Goal: Task Accomplishment & Management: Complete application form

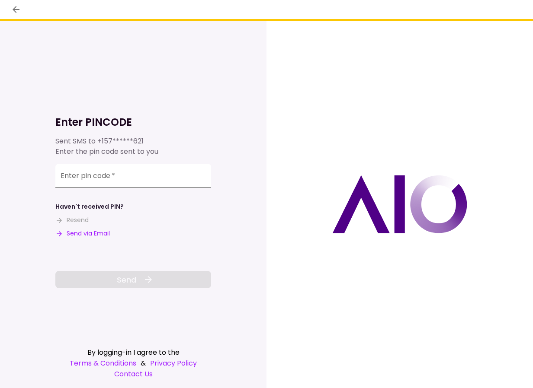
click at [124, 170] on input "Enter pin code   *" at bounding box center [133, 176] width 156 height 24
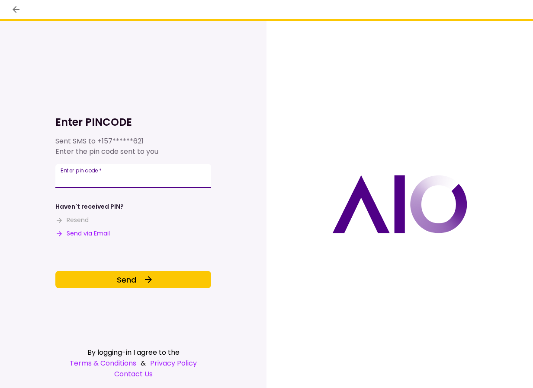
type input "******"
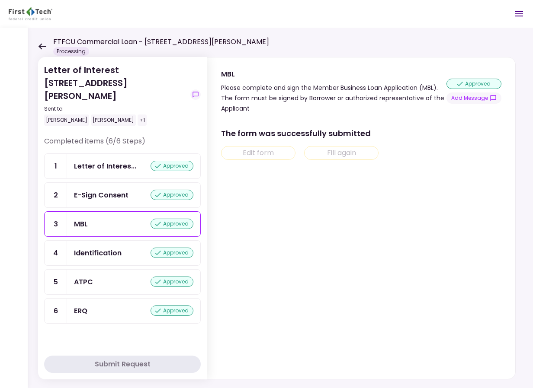
click at [41, 44] on icon at bounding box center [42, 46] width 8 height 6
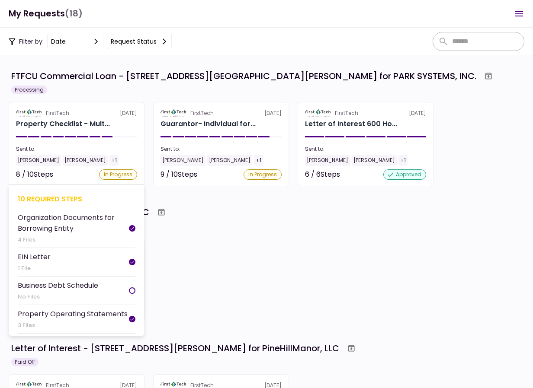
click at [107, 112] on div "FirstTech [DATE]" at bounding box center [76, 113] width 121 height 8
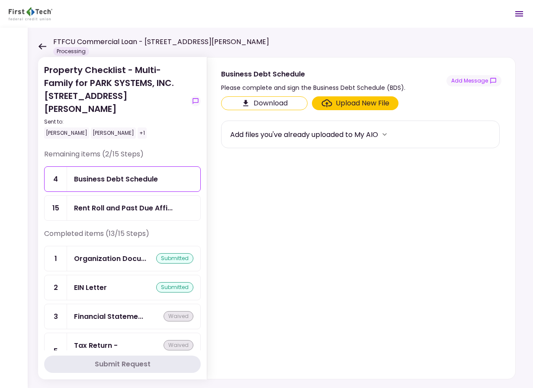
click at [40, 44] on icon at bounding box center [42, 46] width 8 height 6
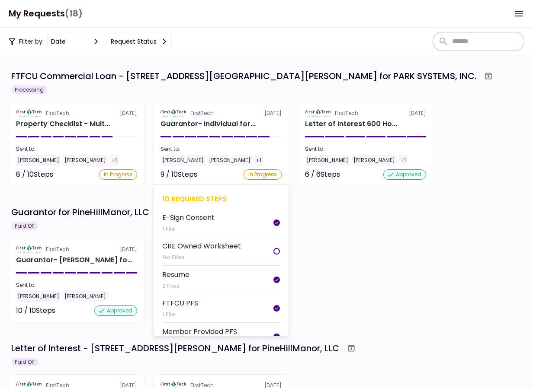
click at [223, 107] on section "FirstTech [DATE] Guarantor- Individual for... Sent to: [PERSON_NAME] [PERSON_NA…" at bounding box center [221, 144] width 136 height 84
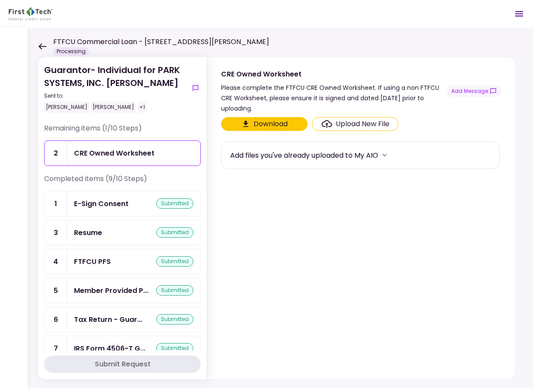
click at [41, 47] on icon at bounding box center [42, 46] width 8 height 6
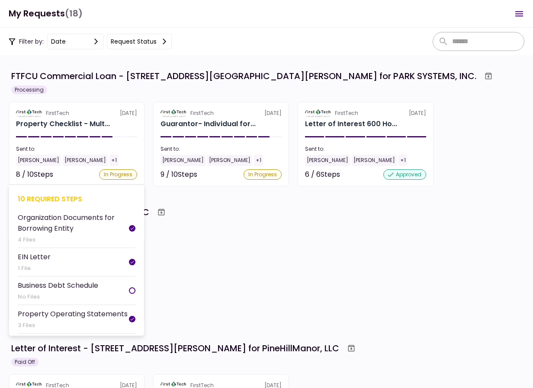
click at [127, 132] on section "FirstTech [DATE] Property Checklist - Mult... Sent to: [PERSON_NAME] [PERSON_NA…" at bounding box center [77, 144] width 136 height 84
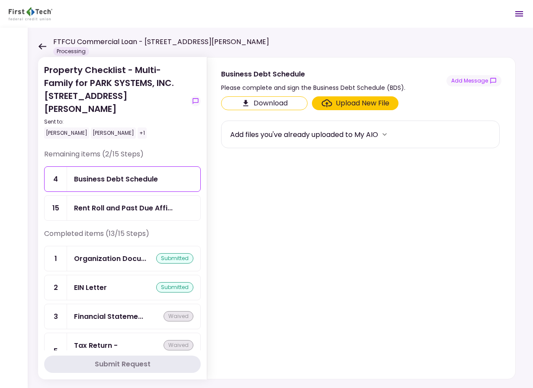
click at [131, 203] on div "Rent Roll and Past Due Affi..." at bounding box center [123, 208] width 99 height 11
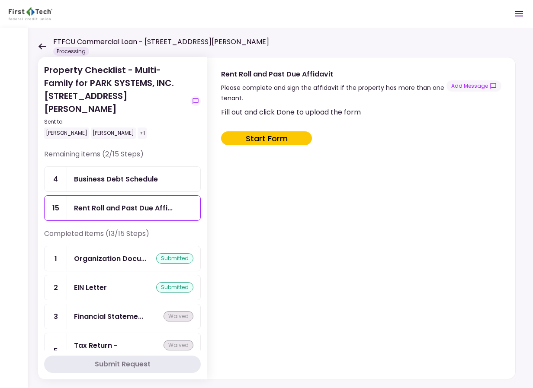
click at [152, 174] on div "Business Debt Schedule" at bounding box center [116, 179] width 84 height 11
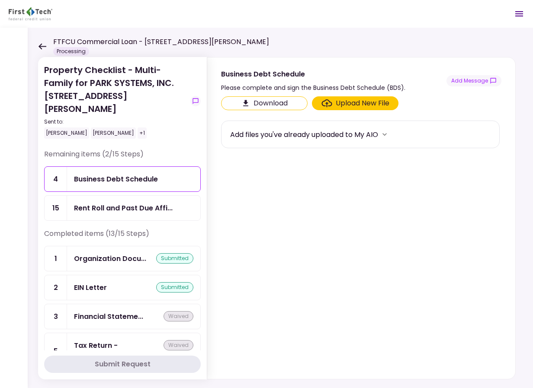
click at [295, 50] on div "Property Checklist - Multi-Family for PARK SYSTEMS, INC. [STREET_ADDRESS][PERSO…" at bounding box center [280, 208] width 505 height 361
click at [138, 174] on div "Business Debt Schedule" at bounding box center [116, 179] width 84 height 11
click at [124, 203] on div "Rent Roll and Past Due Affi..." at bounding box center [123, 208] width 99 height 11
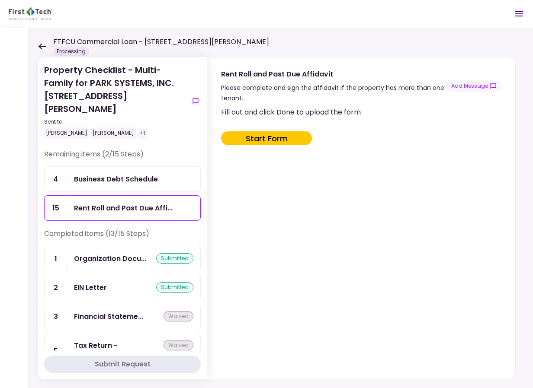
click at [244, 137] on button "Start Form" at bounding box center [266, 138] width 91 height 14
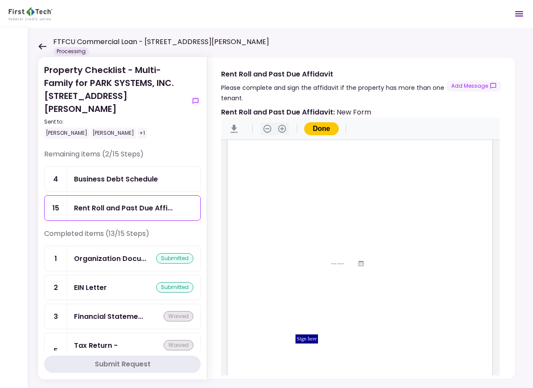
scroll to position [99, 0]
click at [101, 7] on header "FTFCU Commercial Loan - [STREET_ADDRESS][PERSON_NAME] Processing 0 Messages New…" at bounding box center [266, 14] width 533 height 28
click at [38, 49] on icon at bounding box center [42, 46] width 8 height 6
